Goal: Information Seeking & Learning: Learn about a topic

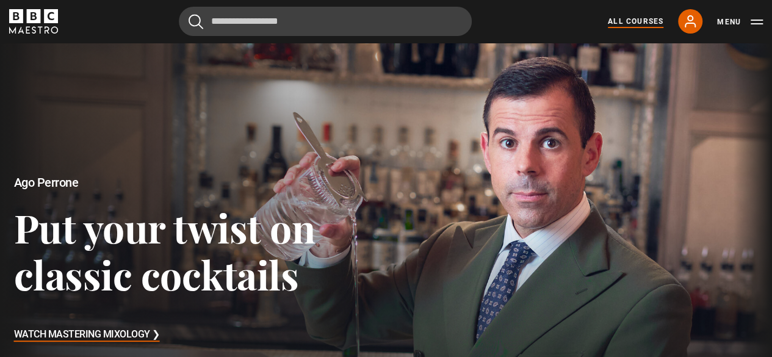
click at [620, 20] on link "All Courses" at bounding box center [636, 21] width 56 height 11
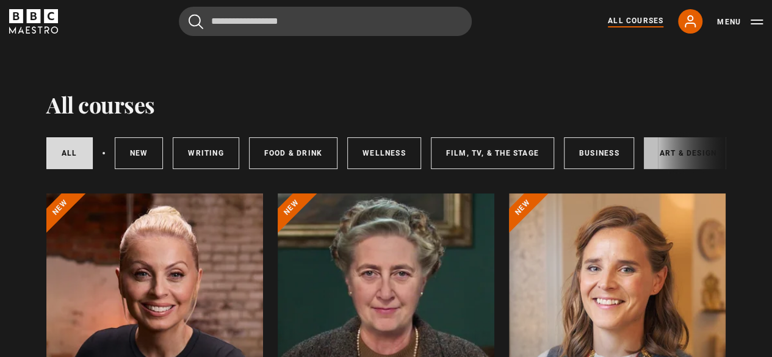
click at [655, 154] on link "Art & Design" at bounding box center [687, 153] width 87 height 32
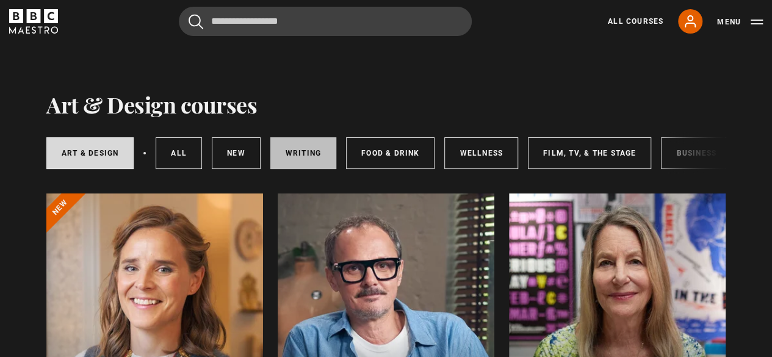
click at [284, 162] on link "Writing" at bounding box center [303, 153] width 66 height 32
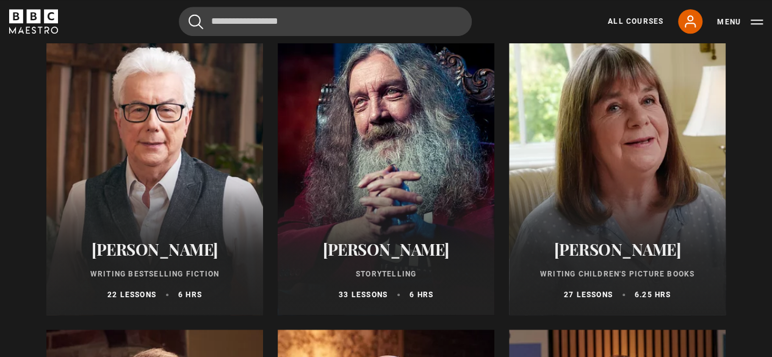
scroll to position [482, 0]
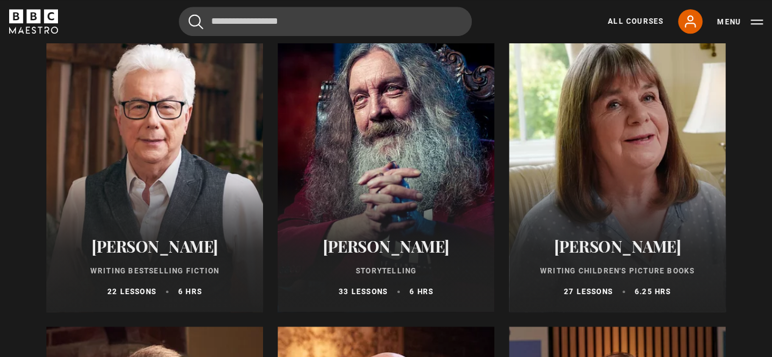
click at [154, 159] on div at bounding box center [154, 165] width 217 height 293
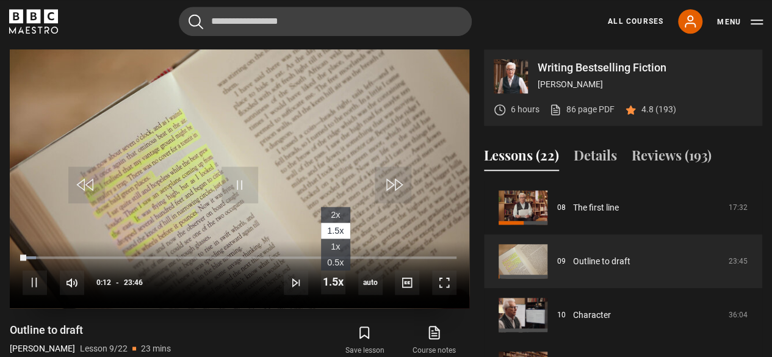
click at [342, 240] on li "1x" at bounding box center [335, 247] width 29 height 16
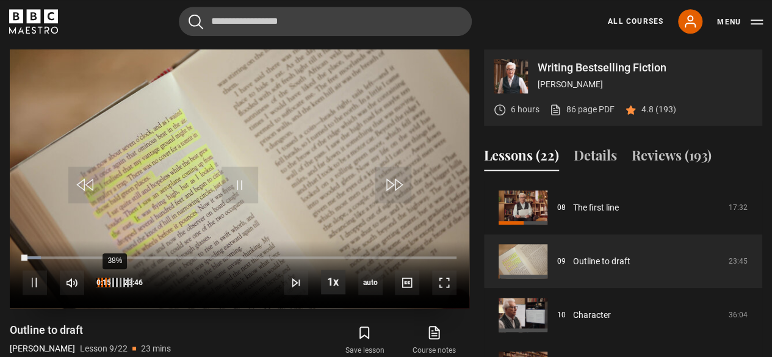
click at [114, 284] on div "38%" at bounding box center [114, 282] width 1 height 9
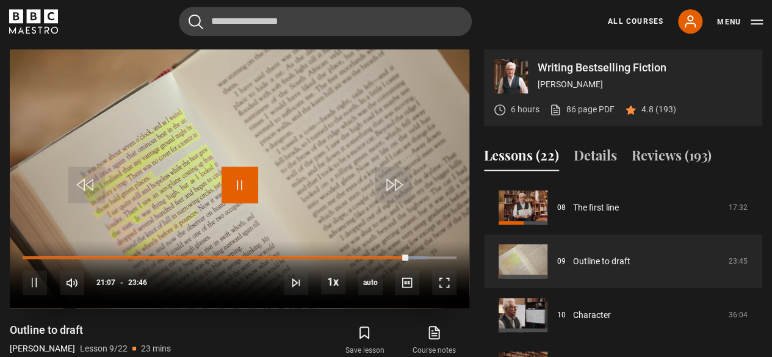
click at [239, 182] on span "Video Player" at bounding box center [239, 185] width 37 height 37
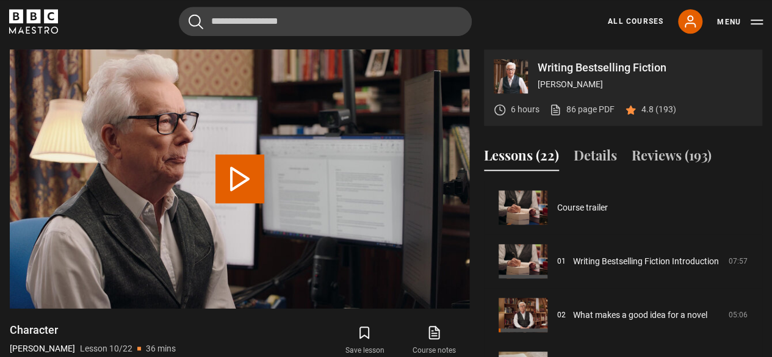
scroll to position [483, 0]
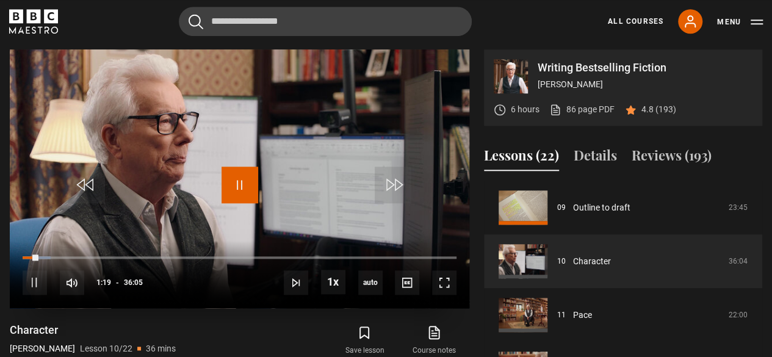
click at [242, 188] on span "Video Player" at bounding box center [239, 185] width 37 height 37
click at [241, 190] on span "Video Player" at bounding box center [239, 185] width 37 height 37
click at [238, 186] on span "Video Player" at bounding box center [239, 185] width 37 height 37
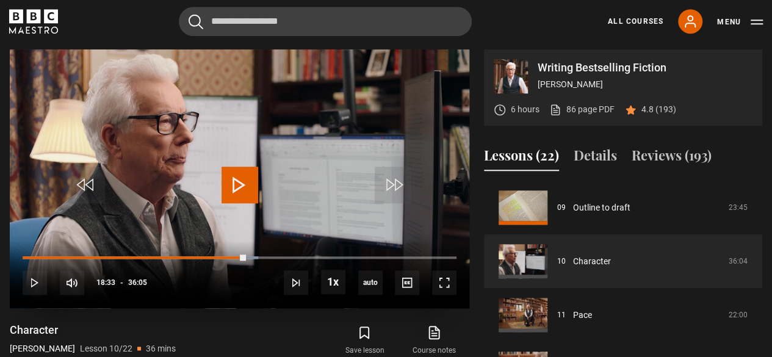
click at [230, 185] on span "Video Player" at bounding box center [239, 185] width 37 height 37
click at [245, 187] on span "Video Player" at bounding box center [239, 185] width 37 height 37
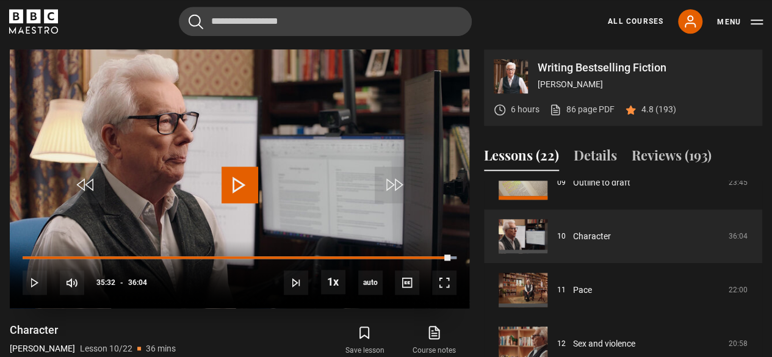
scroll to position [507, 0]
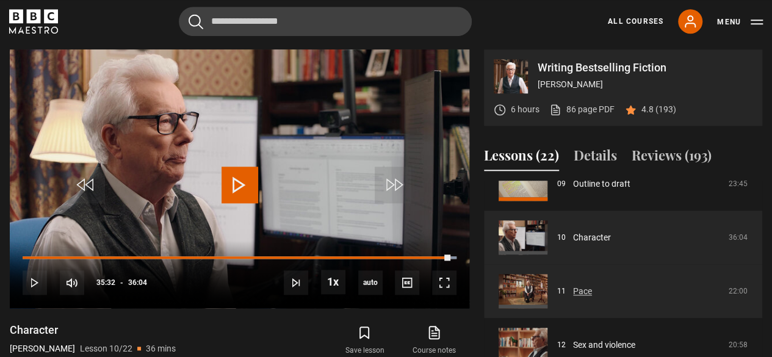
click at [573, 293] on link "Pace" at bounding box center [582, 291] width 19 height 13
click at [573, 298] on link "Pace" at bounding box center [582, 291] width 19 height 13
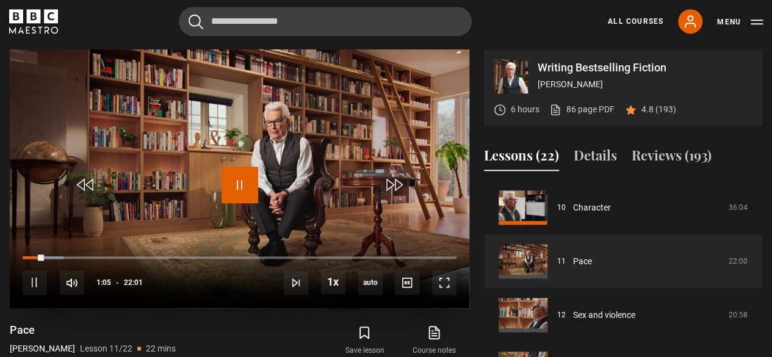
click at [228, 175] on span "Video Player" at bounding box center [239, 185] width 37 height 37
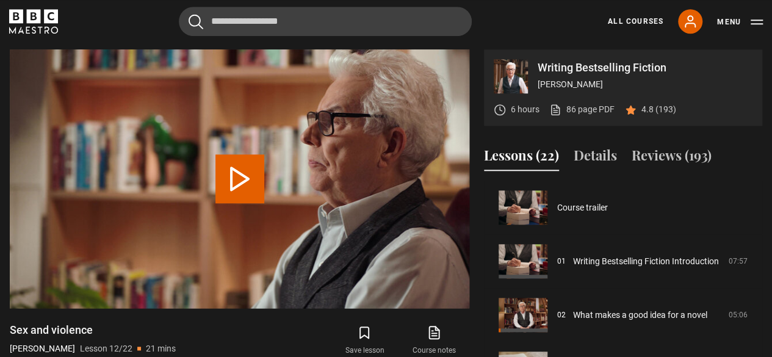
scroll to position [590, 0]
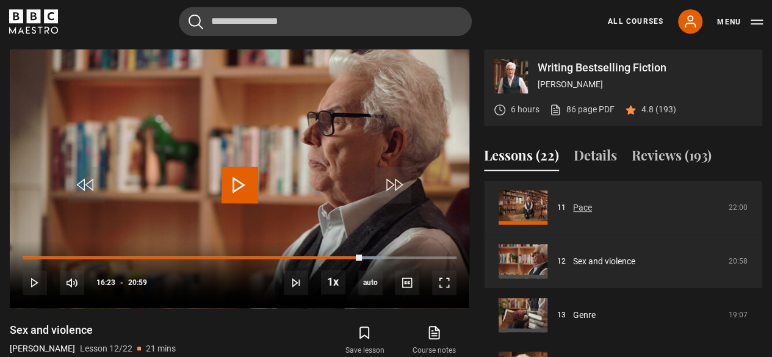
click at [592, 201] on link "Pace" at bounding box center [582, 207] width 19 height 13
click at [592, 208] on link "Pace" at bounding box center [582, 207] width 19 height 13
